Goal: Information Seeking & Learning: Learn about a topic

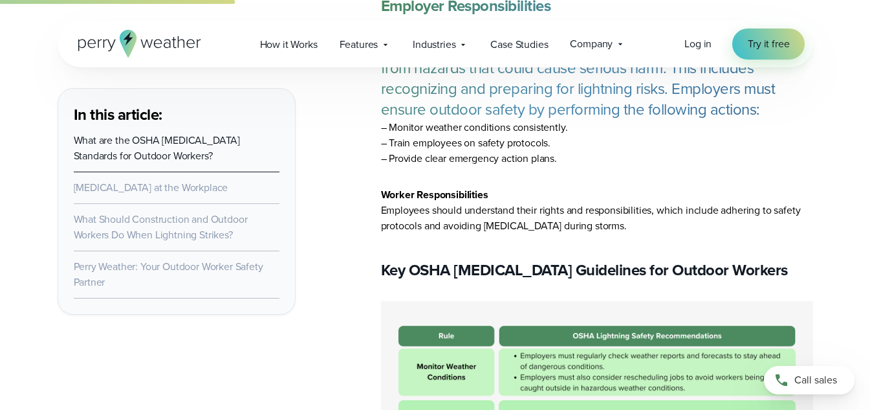
scroll to position [1596, 0]
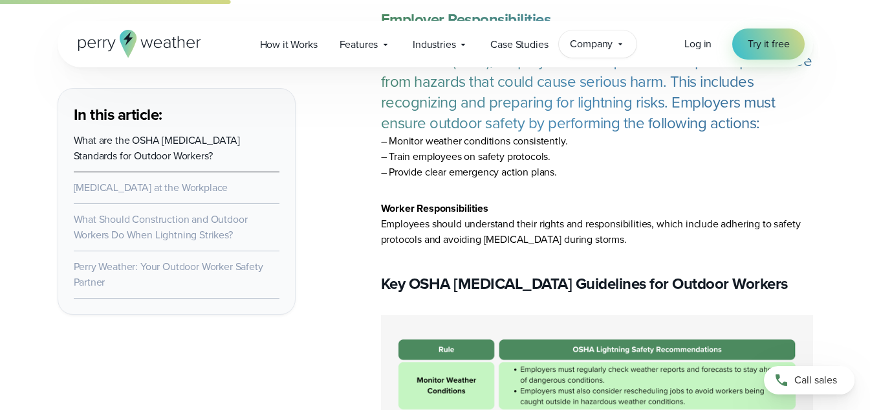
click at [615, 47] on div "Company Contact Us Reach out to us for sales or support questions" at bounding box center [598, 43] width 78 height 27
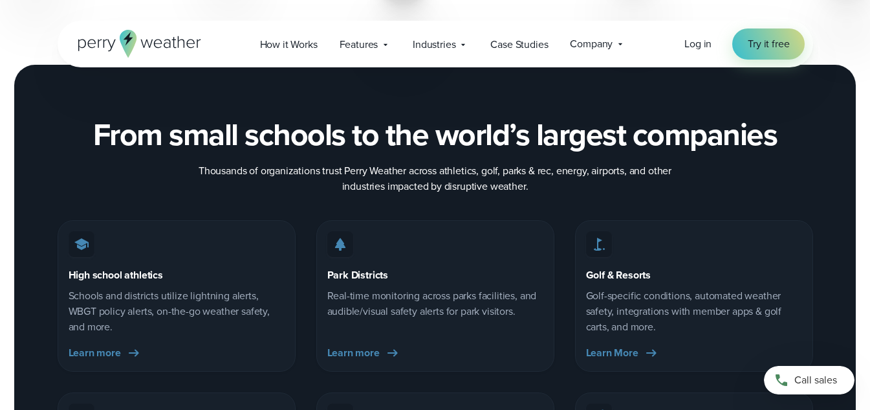
scroll to position [2027, 0]
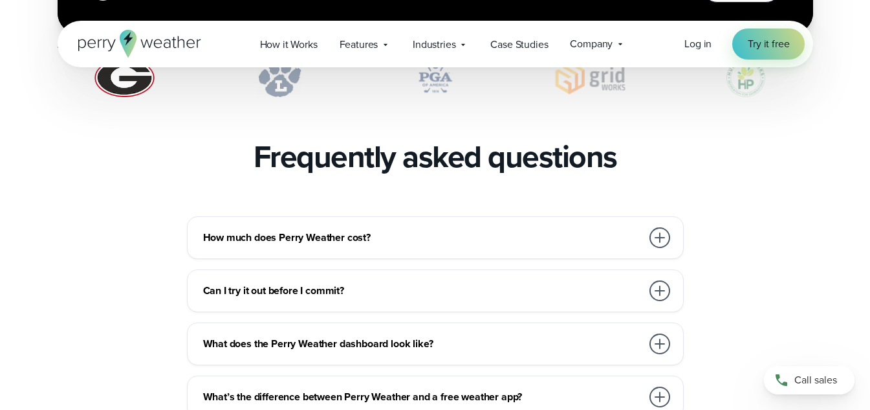
scroll to position [2761, 0]
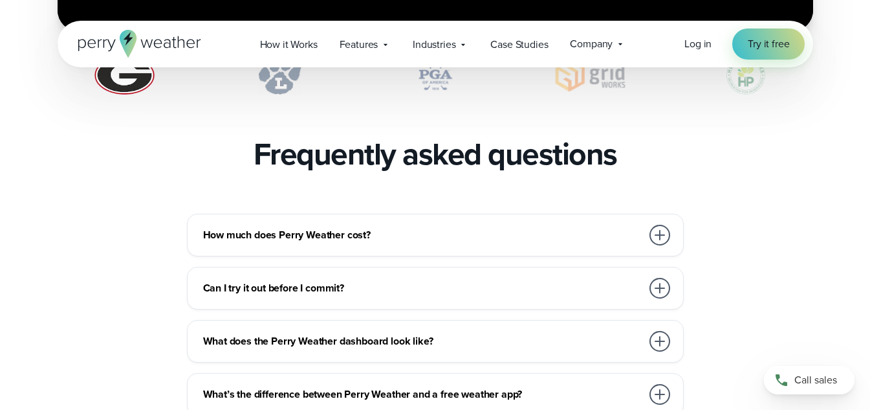
click at [663, 225] on div at bounding box center [660, 235] width 21 height 21
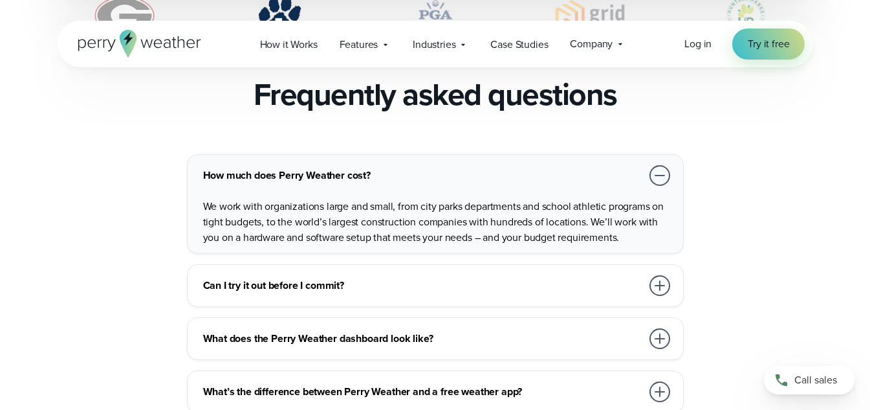
scroll to position [2847, 0]
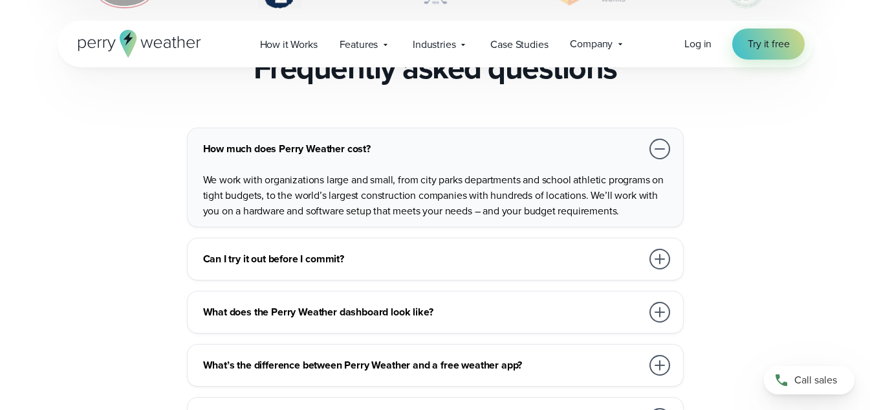
click at [665, 248] on div at bounding box center [660, 258] width 21 height 21
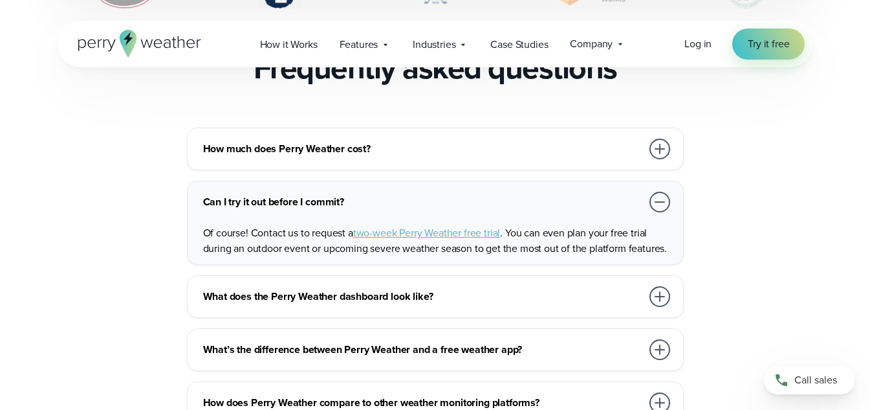
click at [655, 291] on div at bounding box center [660, 296] width 26 height 26
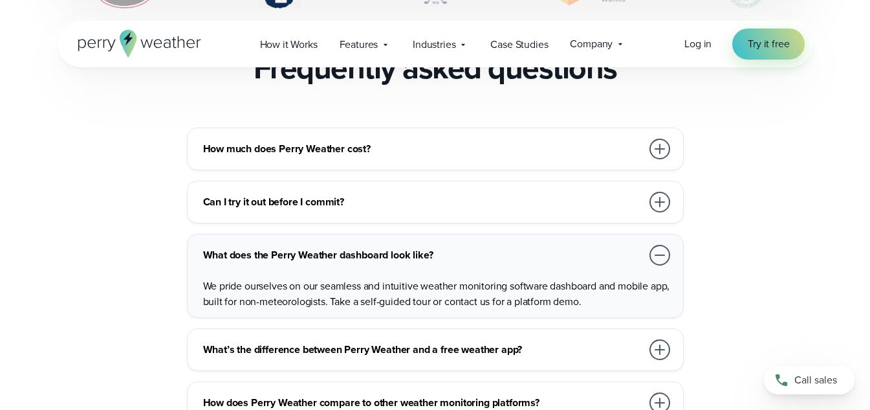
click at [661, 339] on div at bounding box center [660, 349] width 21 height 21
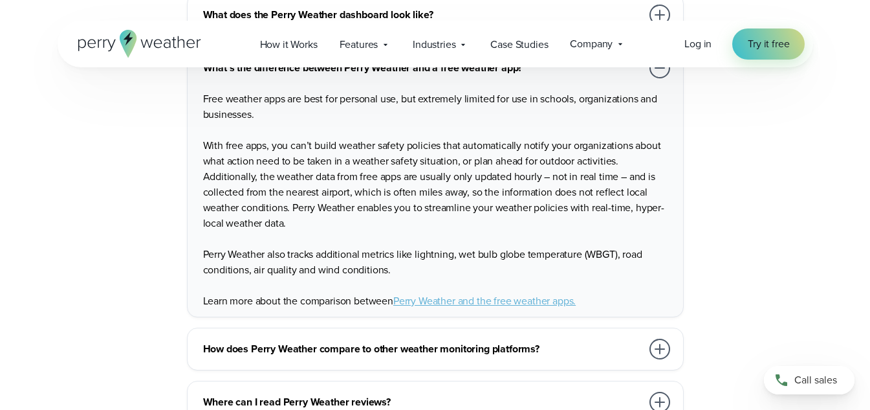
scroll to position [3106, 0]
